Goal: Task Accomplishment & Management: Manage account settings

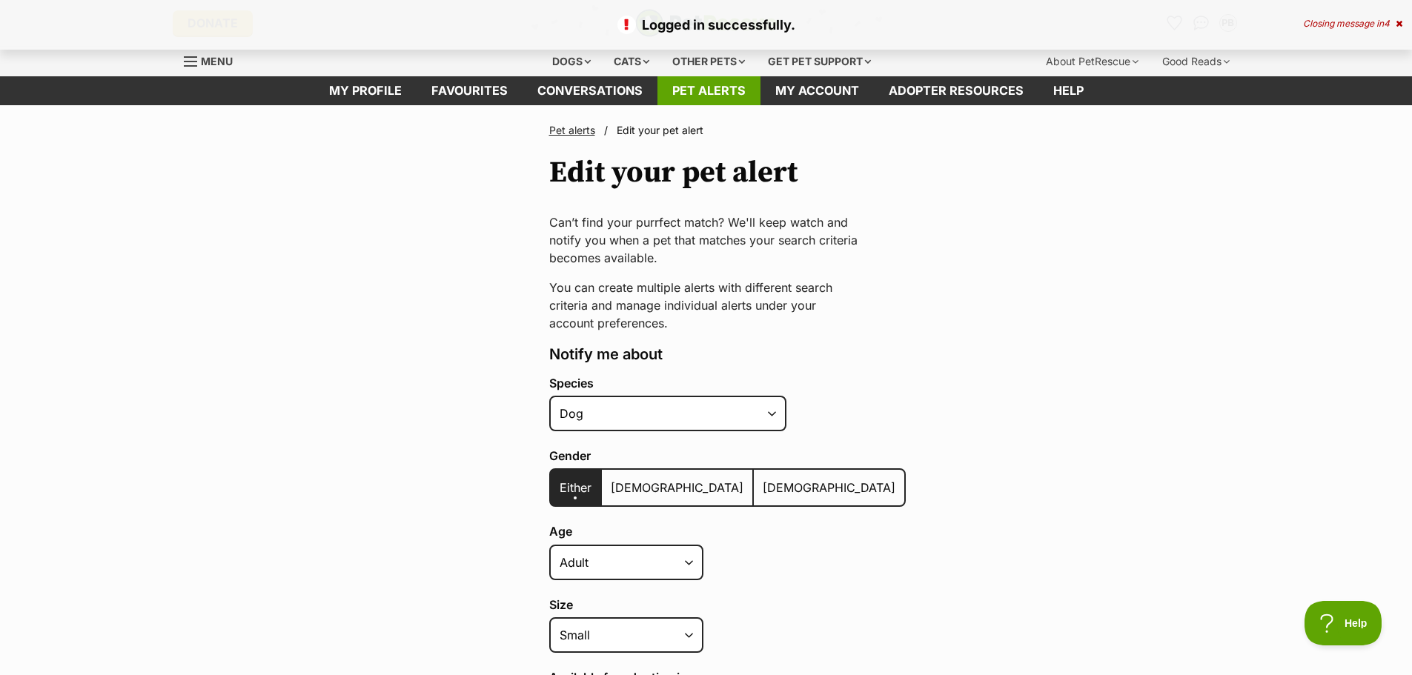
click at [694, 91] on link "Pet alerts" at bounding box center [709, 90] width 103 height 29
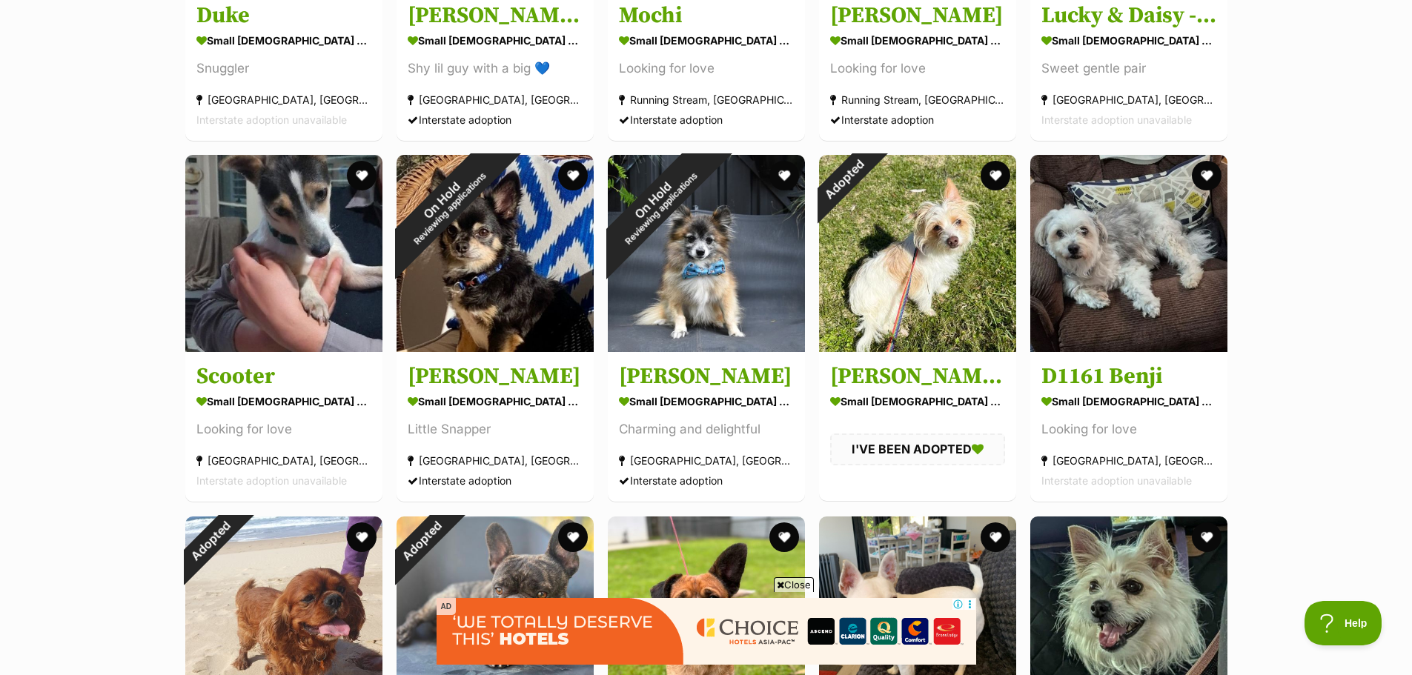
scroll to position [2373, 0]
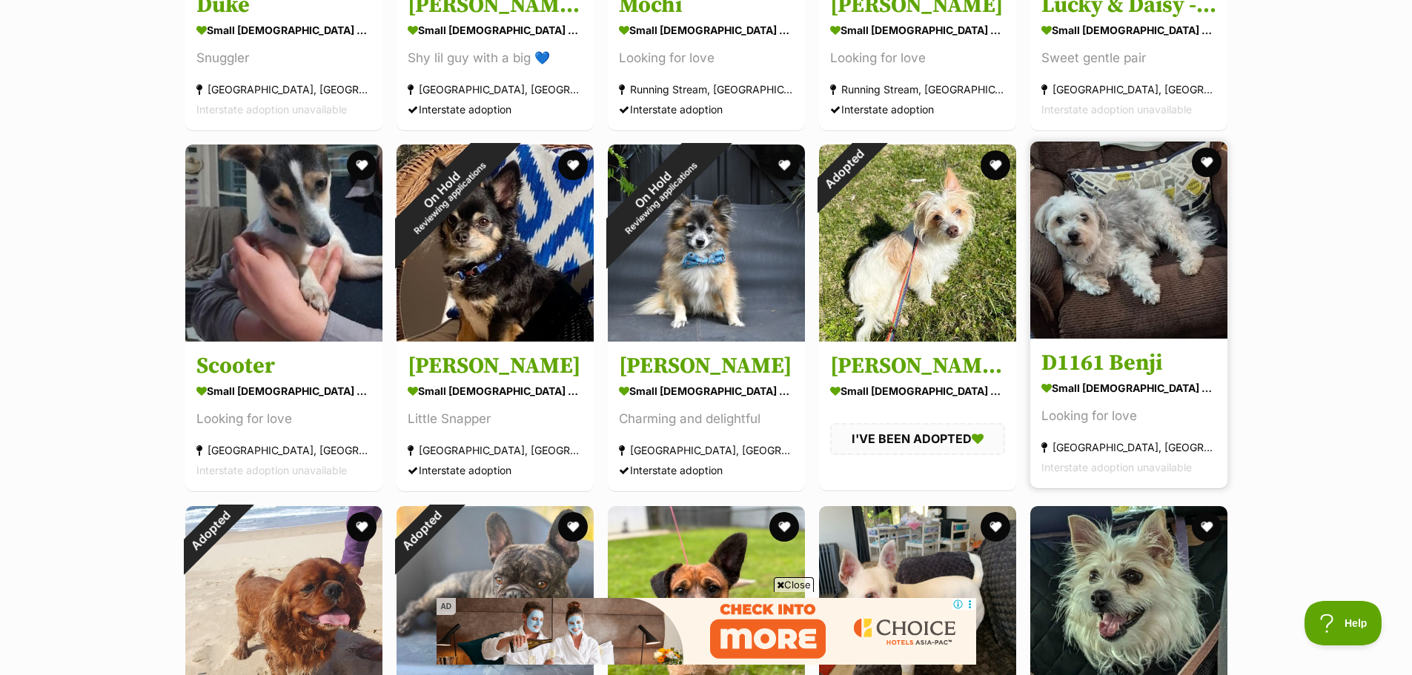
click at [1104, 257] on img at bounding box center [1129, 240] width 197 height 197
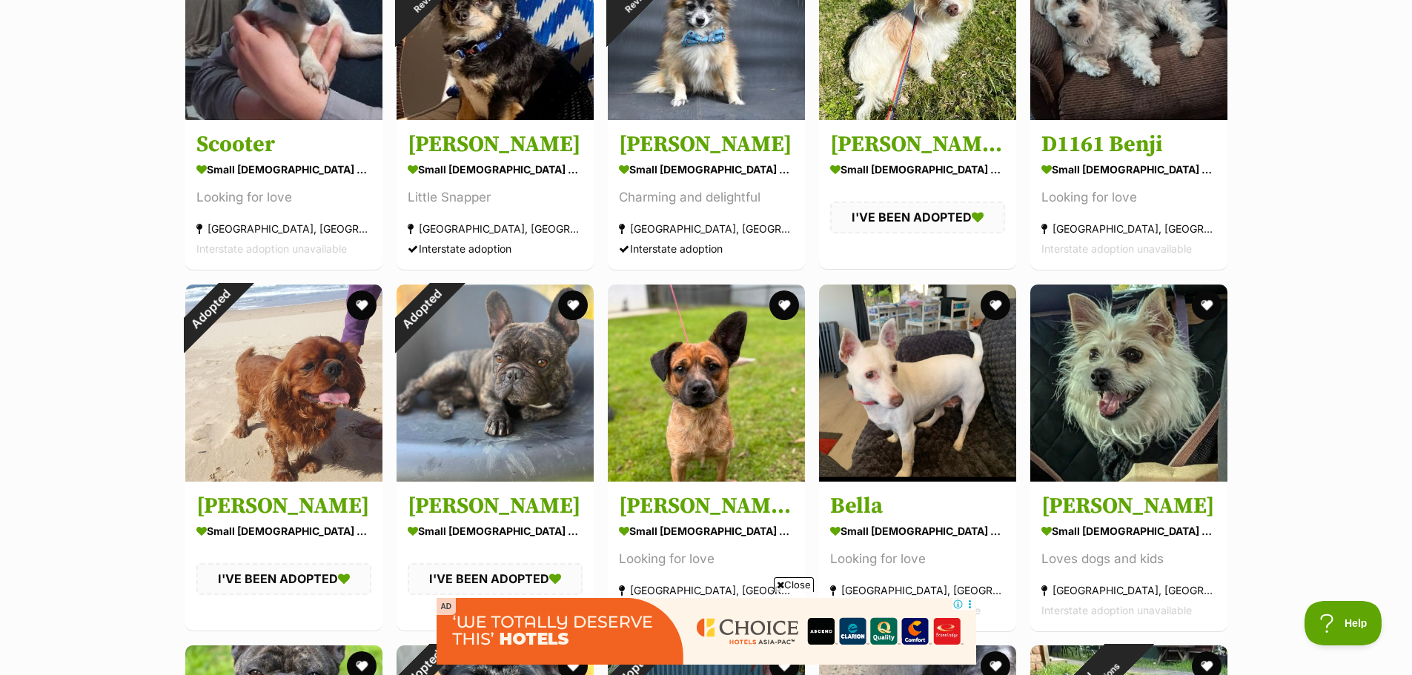
scroll to position [2595, 0]
